Goal: Information Seeking & Learning: Learn about a topic

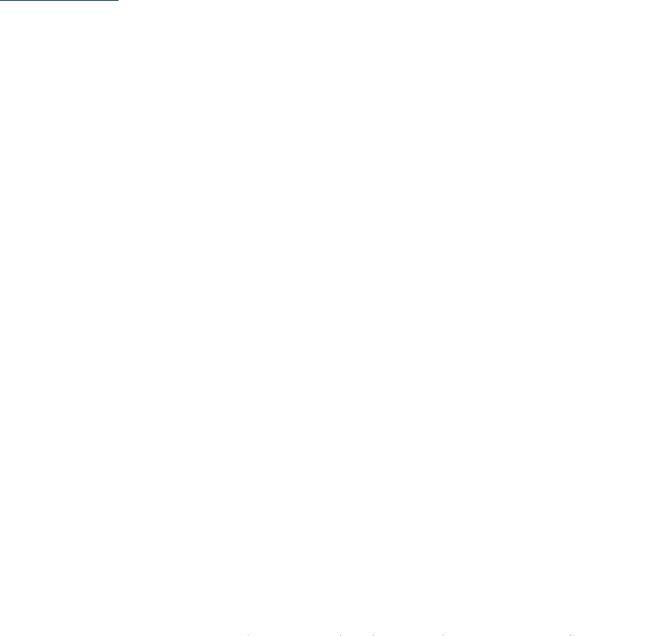
click at [318, 125] on span "Leggi di più" at bounding box center [324, 122] width 74 height 18
click at [649, 419] on icon at bounding box center [631, 400] width 47 height 39
click at [506, 389] on h4 "Castel Rodengo: il leggendario" at bounding box center [324, 396] width 580 height 22
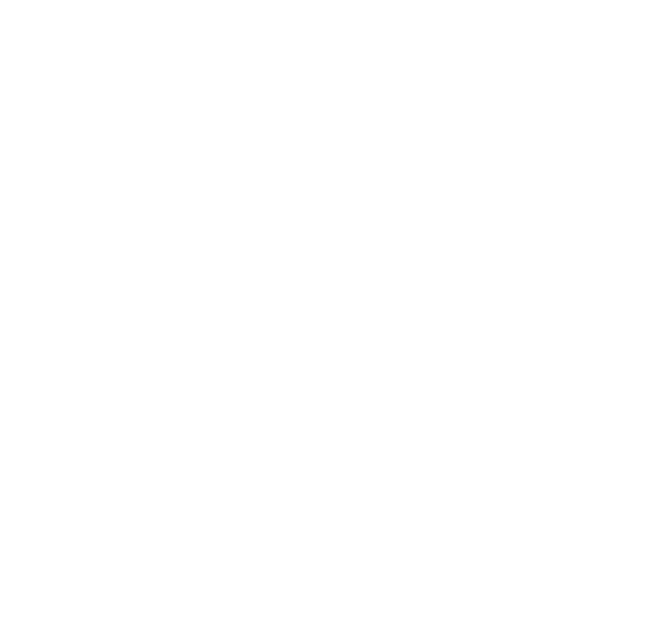
scroll to position [463, 0]
click at [563, 194] on div at bounding box center [332, 201] width 596 height 335
click at [532, 246] on div at bounding box center [332, 201] width 596 height 335
click at [655, 26] on img at bounding box center [621, 38] width 85 height 42
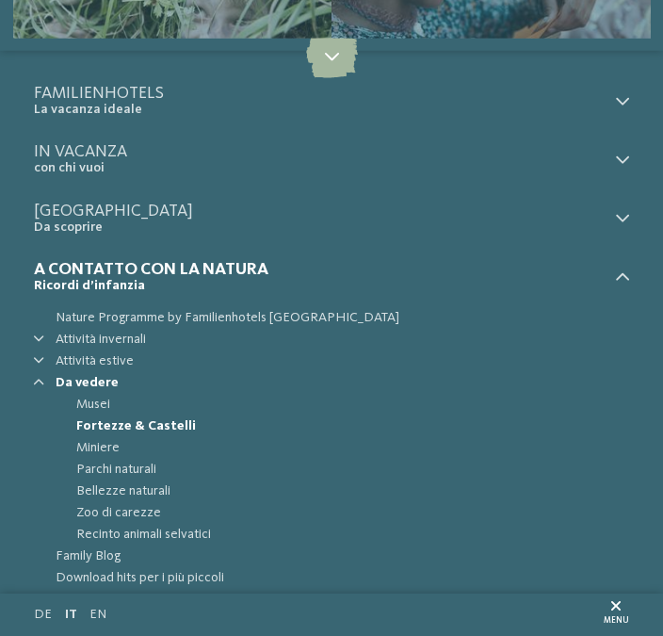
scroll to position [0, 0]
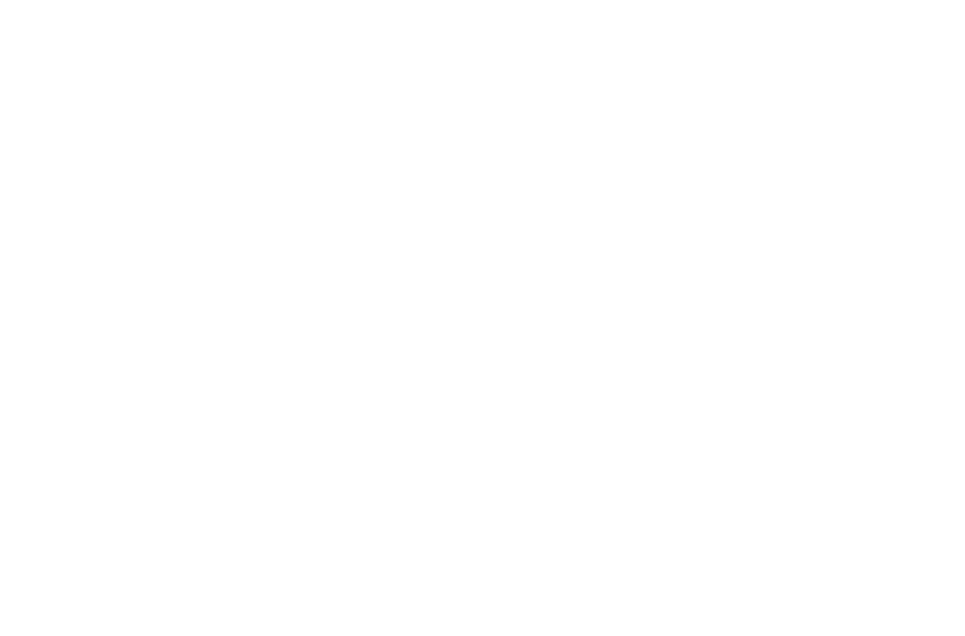
click at [854, 123] on icon at bounding box center [844, 139] width 41 height 33
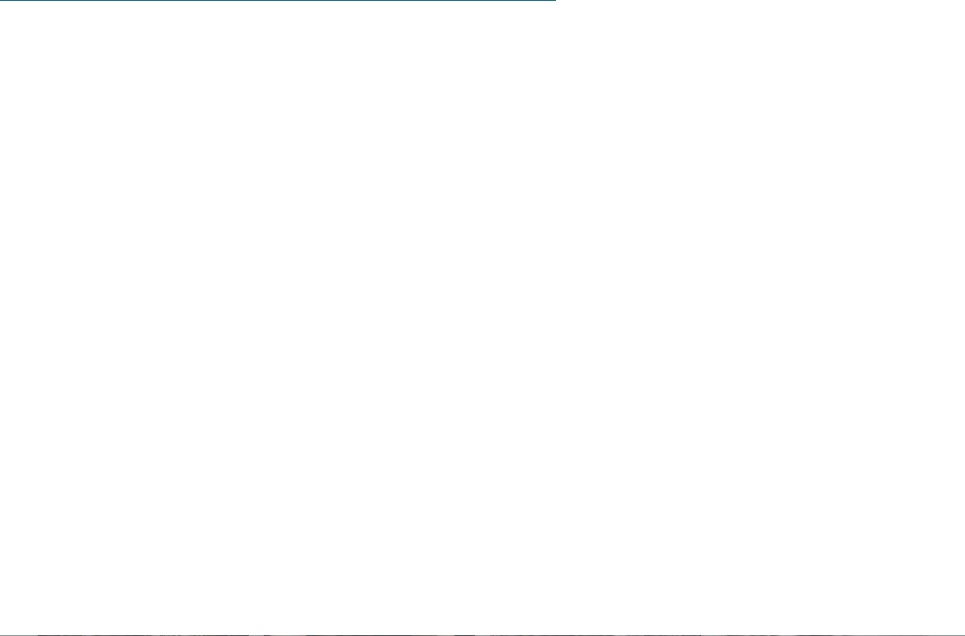
click at [66, 322] on span "Castel Scena: il corteggiato" at bounding box center [167, 330] width 259 height 17
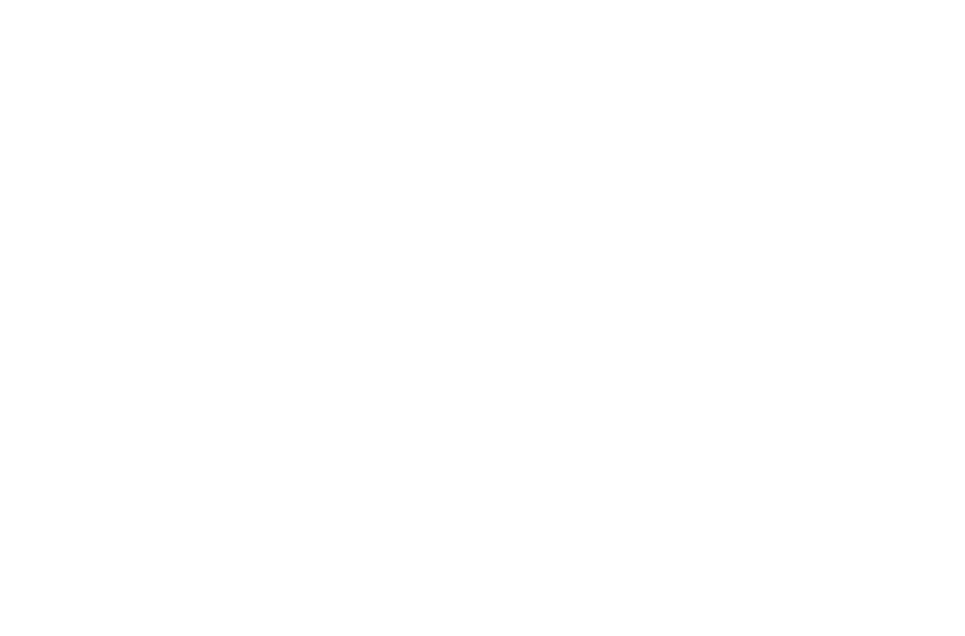
scroll to position [1358, 0]
click at [105, 400] on span "Castel Coira: il sontuoso" at bounding box center [154, 408] width 233 height 17
click at [83, 306] on span "Castel Wolfsthurn: il sontuoso" at bounding box center [186, 314] width 296 height 17
click at [73, 302] on div "Castel Roncolo: il fantastico" at bounding box center [483, 323] width 890 height 43
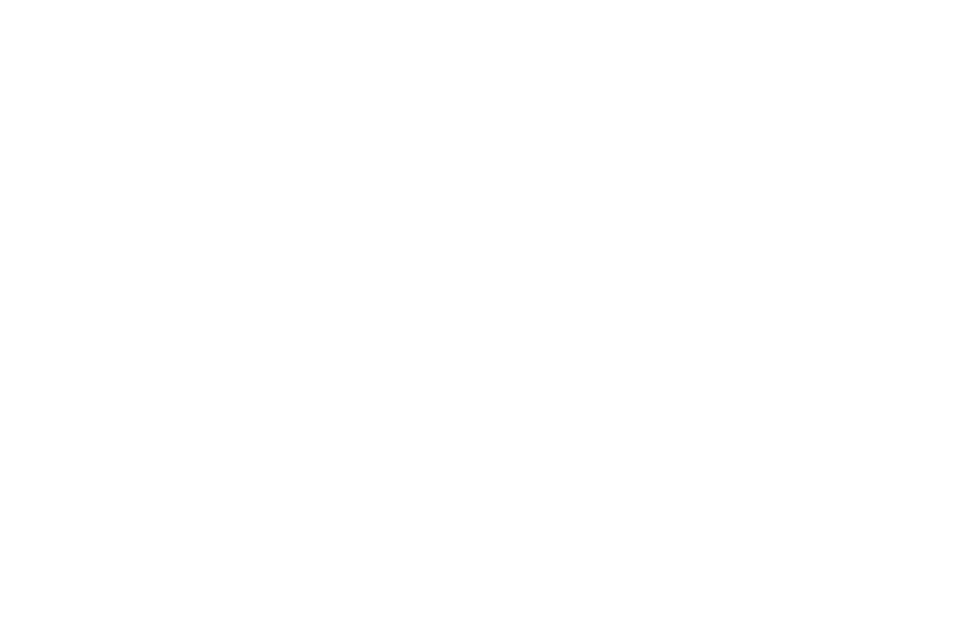
scroll to position [1448, 0]
click at [52, 206] on span "Castel d’Appiano: lo scurrile" at bounding box center [168, 214] width 261 height 17
click at [809, 205] on h4 "Castel Tirolo: lo storico" at bounding box center [474, 217] width 873 height 24
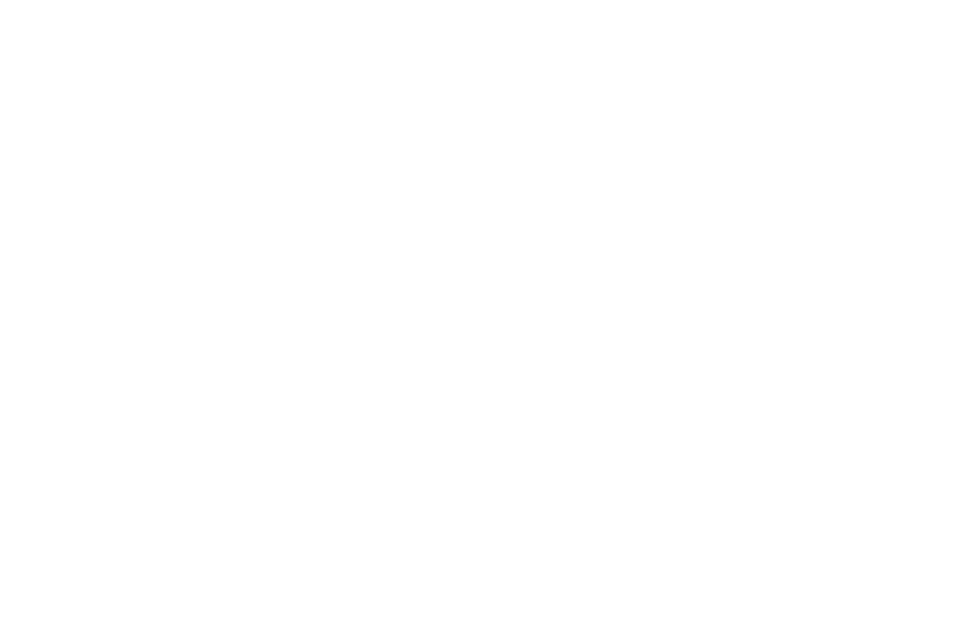
click at [926, 208] on icon at bounding box center [918, 216] width 17 height 17
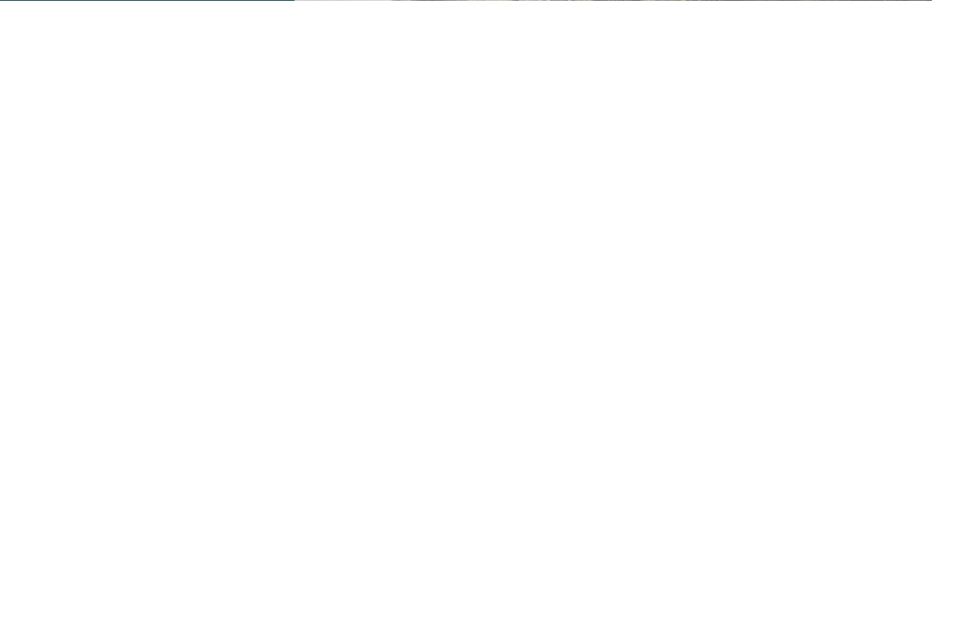
click at [926, 329] on div "Castel Rodengo: il leggendario" at bounding box center [483, 350] width 890 height 43
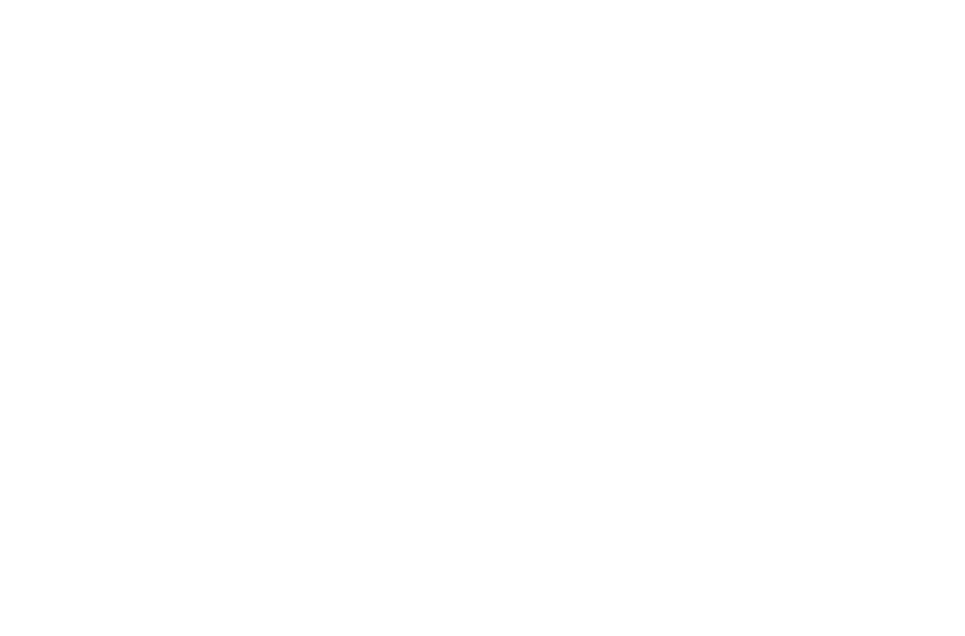
scroll to position [1058, 0]
click at [920, 307] on icon at bounding box center [918, 315] width 17 height 17
click at [921, 295] on div "Castel Wolfsthurn: il sontuoso" at bounding box center [483, 316] width 890 height 43
click at [3, 313] on section "Esemplari di rara bellezza: castelli e fortezze per bambini Castel Tures: l’imp…" at bounding box center [482, 431] width 965 height 1378
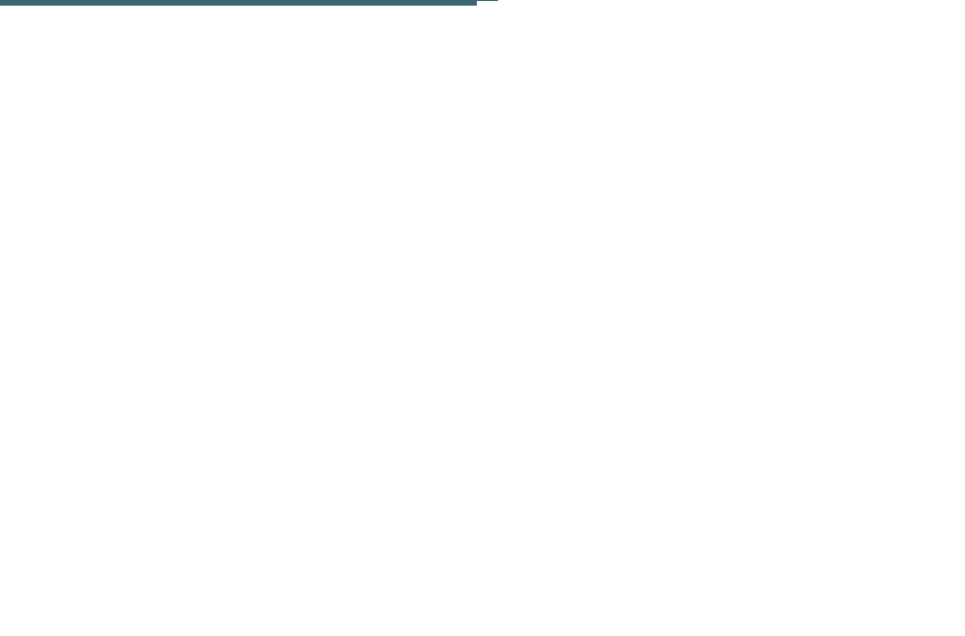
scroll to position [1595, 0]
click at [0, 332] on html "Solo un momento – il sito web sta caricando … DE IT" at bounding box center [482, 301] width 965 height 3793
